Goal: Transaction & Acquisition: Subscribe to service/newsletter

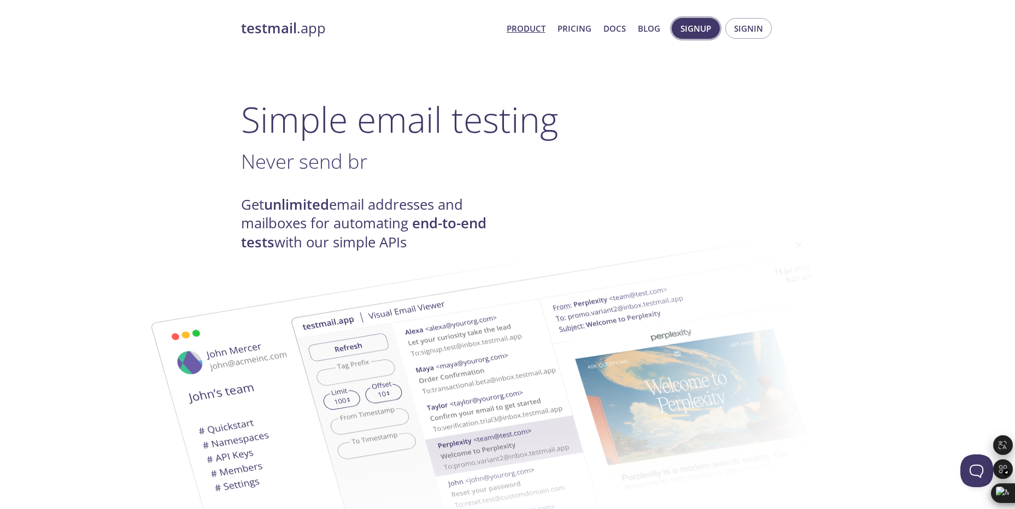
click at [706, 32] on span "Signup" at bounding box center [696, 28] width 31 height 14
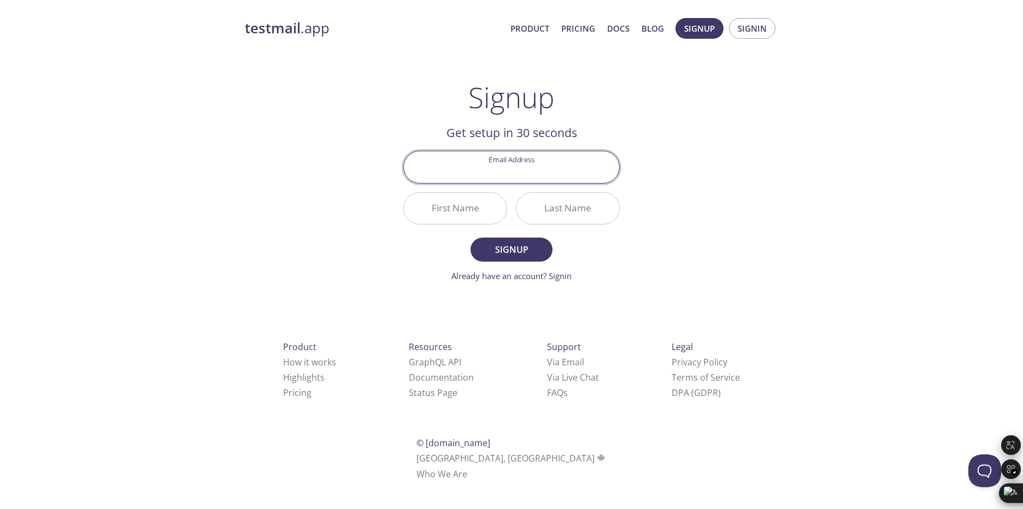
click at [549, 168] on input "Email Address" at bounding box center [511, 166] width 215 height 31
click at [511, 278] on link "Already have an account? Signin" at bounding box center [512, 276] width 120 height 11
